Goal: Navigation & Orientation: Go to known website

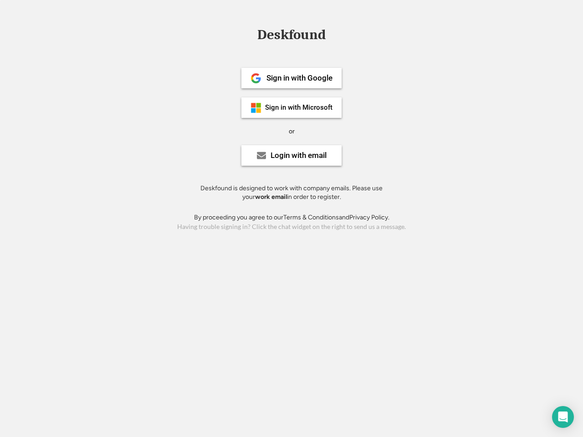
click at [291, 130] on div "or" at bounding box center [292, 131] width 6 height 9
click at [291, 36] on div "Deskfound" at bounding box center [291, 35] width 77 height 14
click at [249, 34] on div "Deskfound" at bounding box center [291, 36] width 583 height 17
click at [291, 36] on div "Deskfound" at bounding box center [291, 35] width 77 height 14
click at [291, 131] on div "or" at bounding box center [292, 131] width 6 height 9
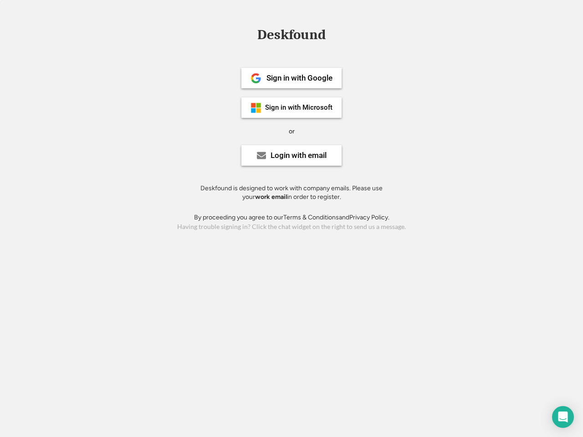
click at [291, 78] on div "Sign in with Google" at bounding box center [299, 78] width 66 height 8
click at [299, 78] on div "Sign in with Google" at bounding box center [299, 78] width 66 height 8
click at [256, 78] on img at bounding box center [255, 78] width 11 height 11
click at [291, 107] on div "Sign in with Microsoft" at bounding box center [298, 107] width 67 height 7
click at [299, 107] on div "Sign in with Microsoft" at bounding box center [298, 107] width 67 height 7
